Goal: Information Seeking & Learning: Learn about a topic

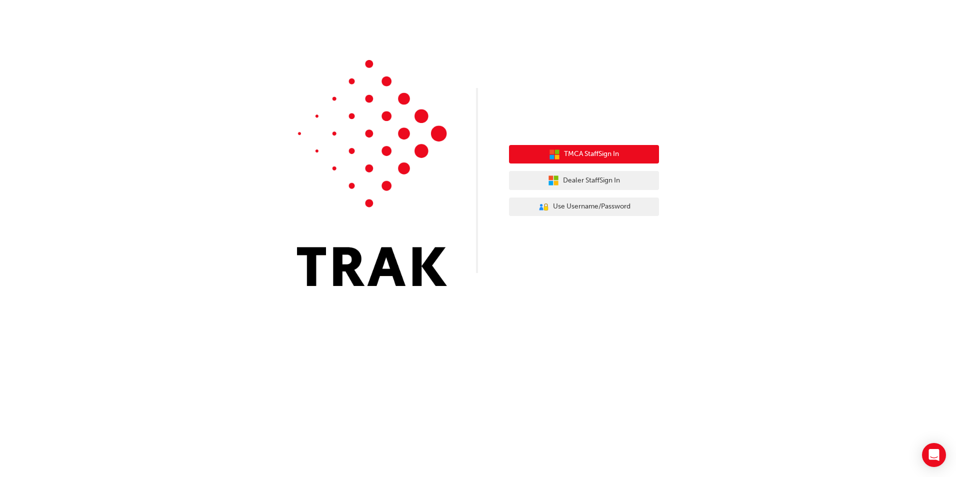
click at [580, 157] on span "TMCA Staff Sign In" at bounding box center [591, 155] width 55 height 12
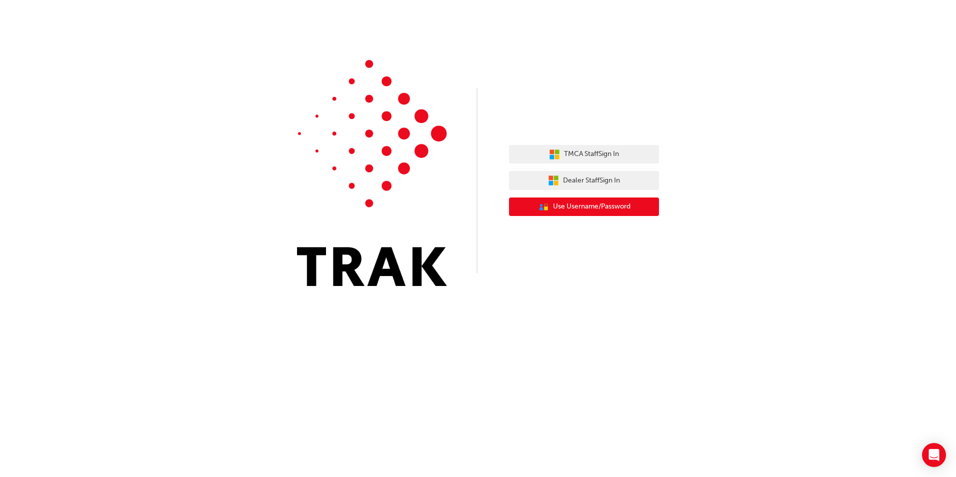
click at [575, 206] on span "Use Username/Password" at bounding box center [592, 207] width 78 height 12
click at [574, 173] on button "Dealer Staff Sign In" at bounding box center [584, 180] width 150 height 19
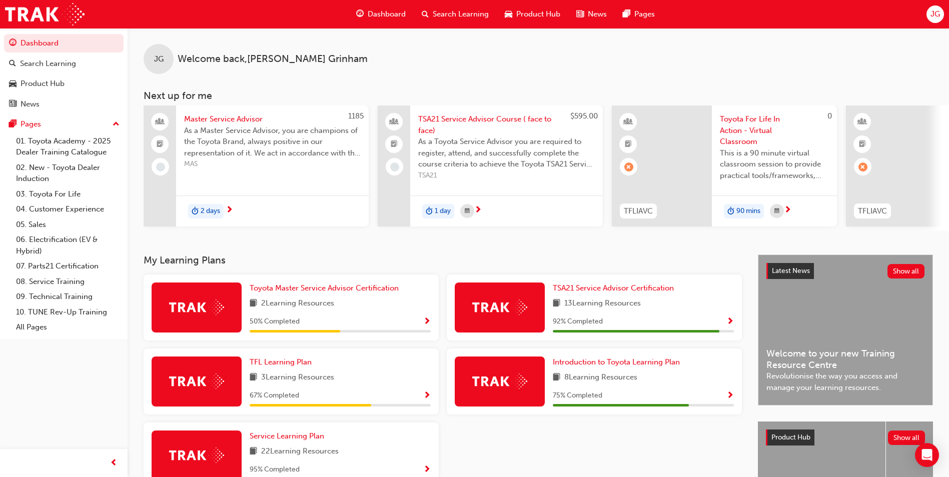
click at [273, 152] on span "As a Master Service Advisor, you are champions of the Toyota Brand, always posi…" at bounding box center [272, 142] width 177 height 34
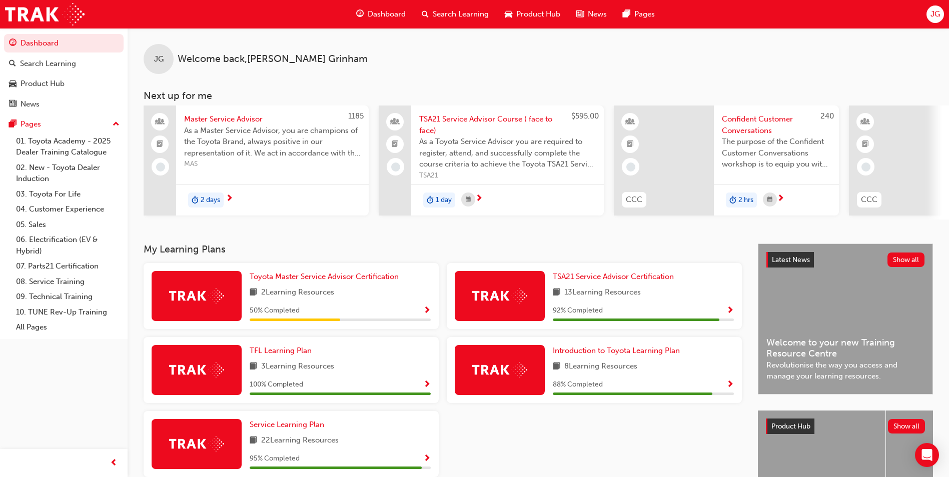
click at [428, 313] on span "Show Progress" at bounding box center [427, 311] width 8 height 9
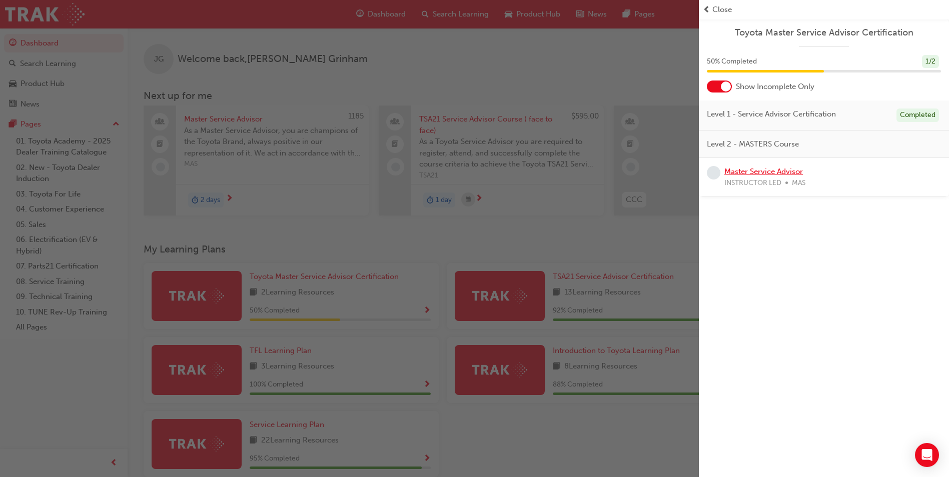
click at [789, 172] on link "Master Service Advisor" at bounding box center [763, 171] width 79 height 9
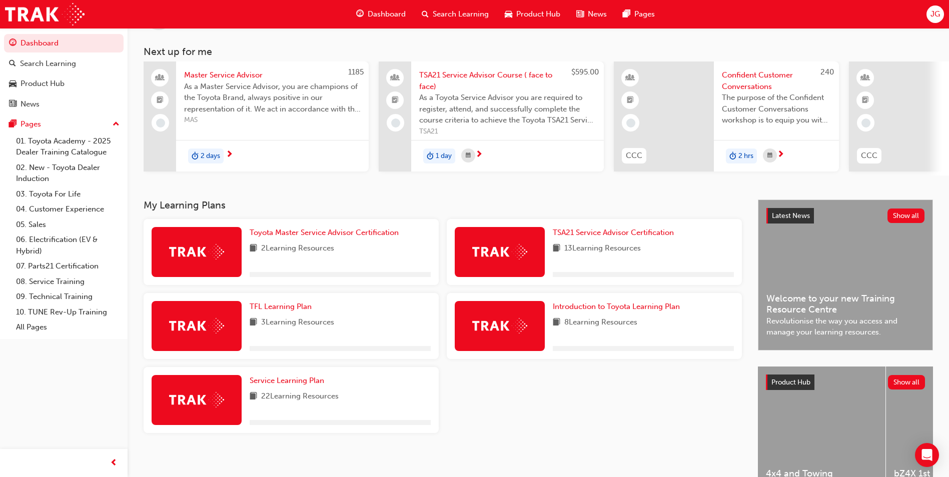
scroll to position [100, 0]
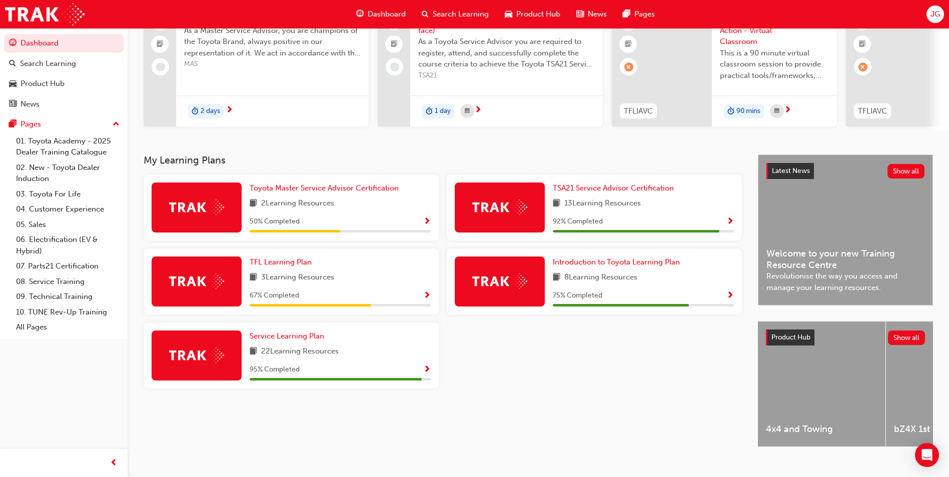
click at [426, 300] on span "Show Progress" at bounding box center [427, 296] width 8 height 9
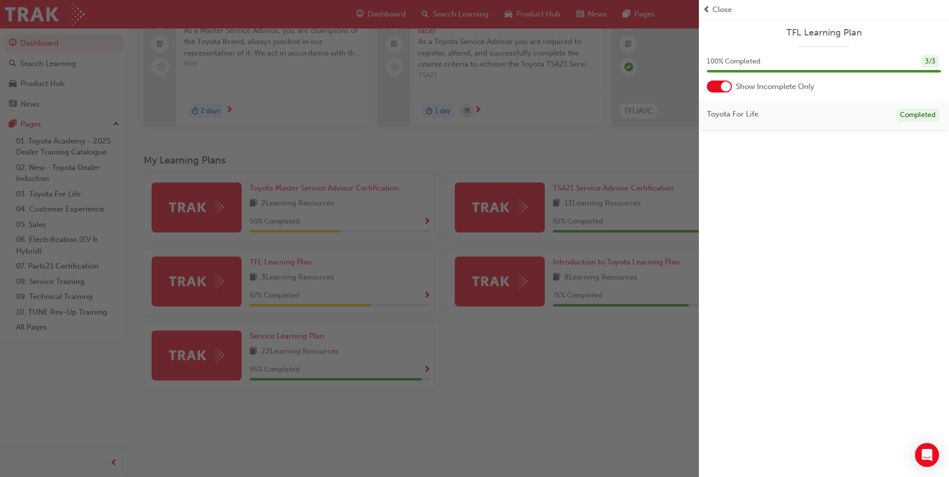
click at [197, 280] on div "button" at bounding box center [349, 238] width 699 height 477
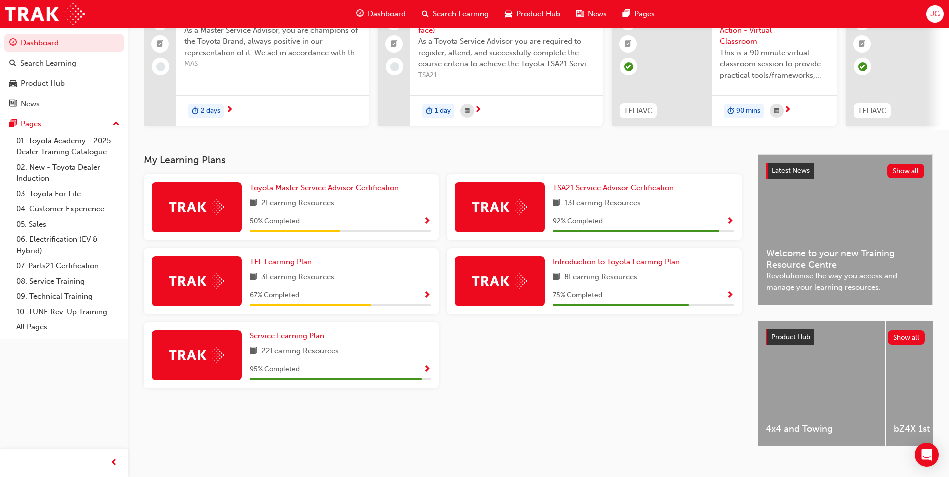
click at [224, 294] on div at bounding box center [197, 282] width 90 height 50
click at [293, 288] on div "TFL Learning Plan 3 Learning Resources 67 % Completed" at bounding box center [340, 282] width 181 height 50
click at [425, 299] on span "Show Progress" at bounding box center [427, 296] width 8 height 9
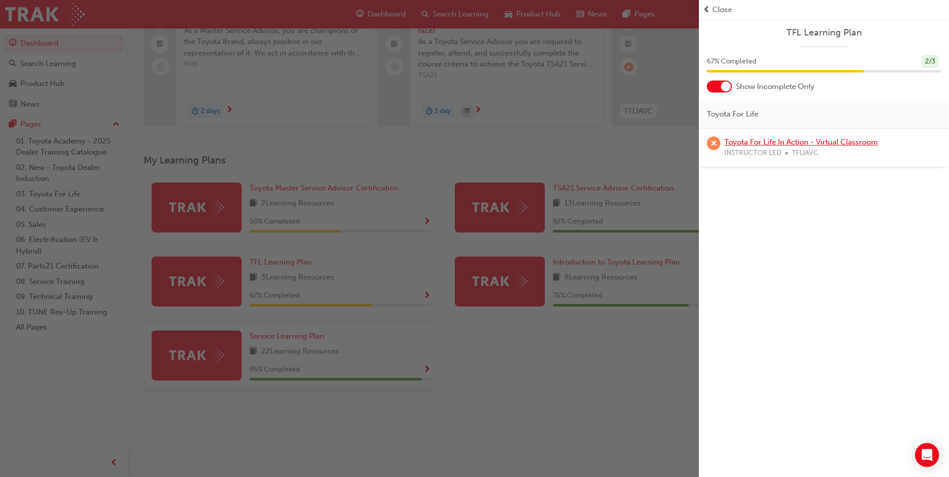
click at [769, 143] on link "Toyota For Life In Action - Virtual Classroom" at bounding box center [801, 142] width 154 height 9
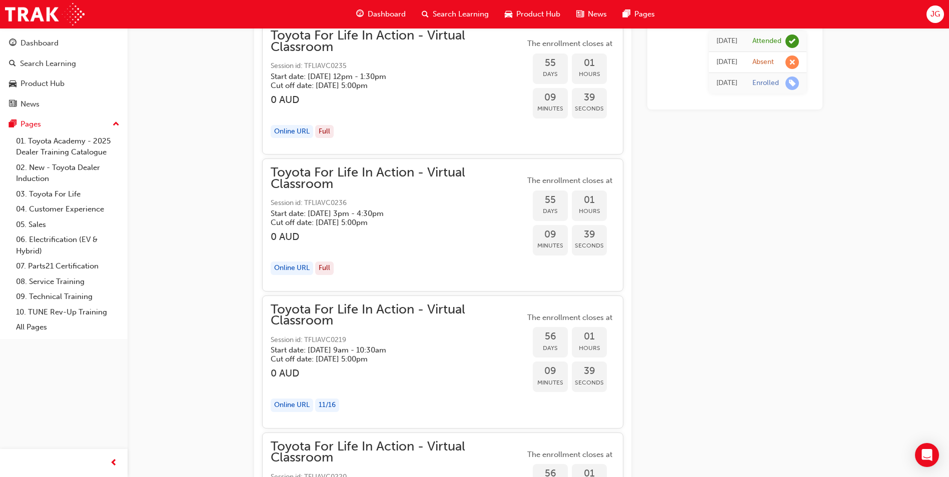
scroll to position [9949, 0]
